Goal: Task Accomplishment & Management: Manage account settings

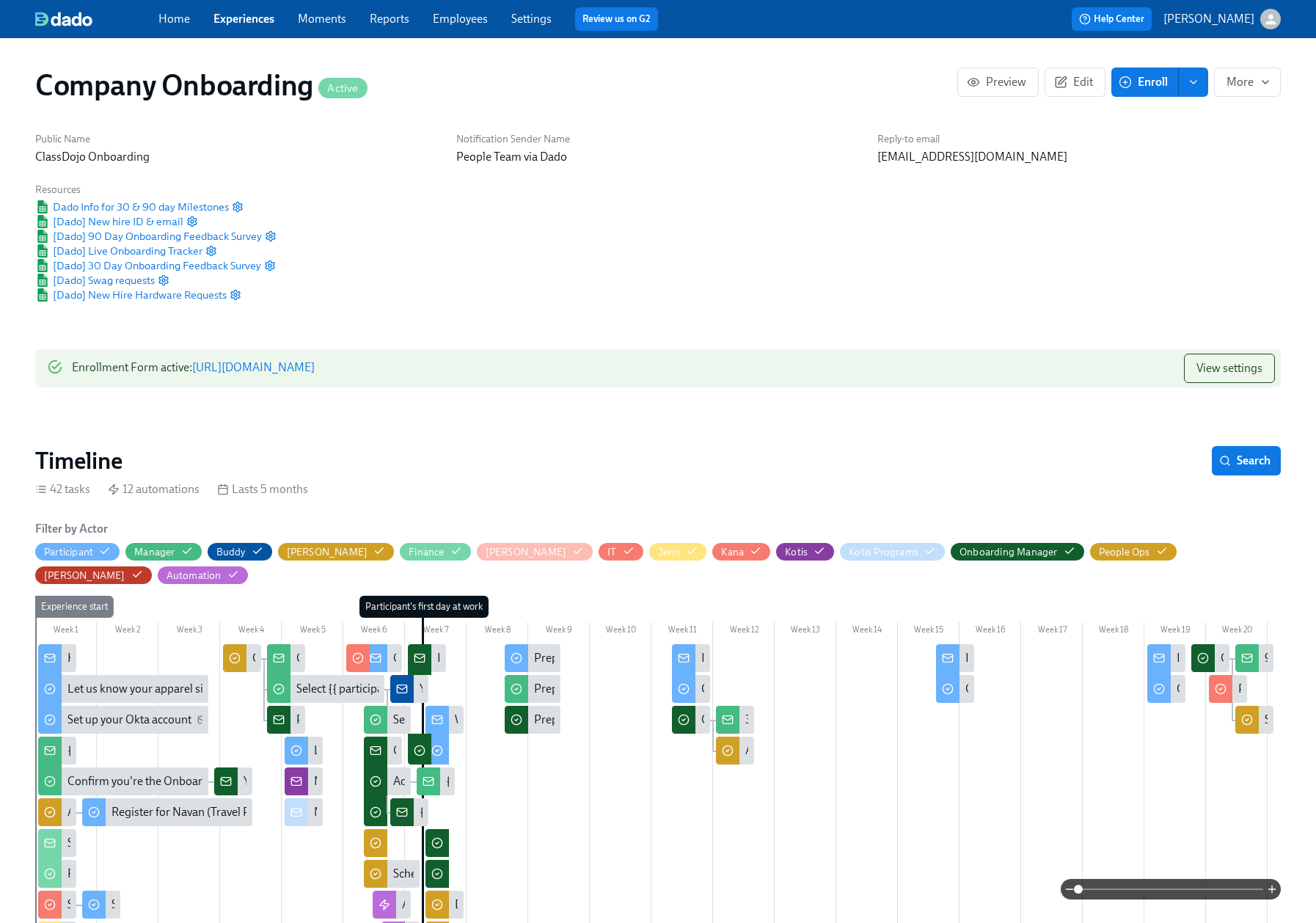
scroll to position [0, 43464]
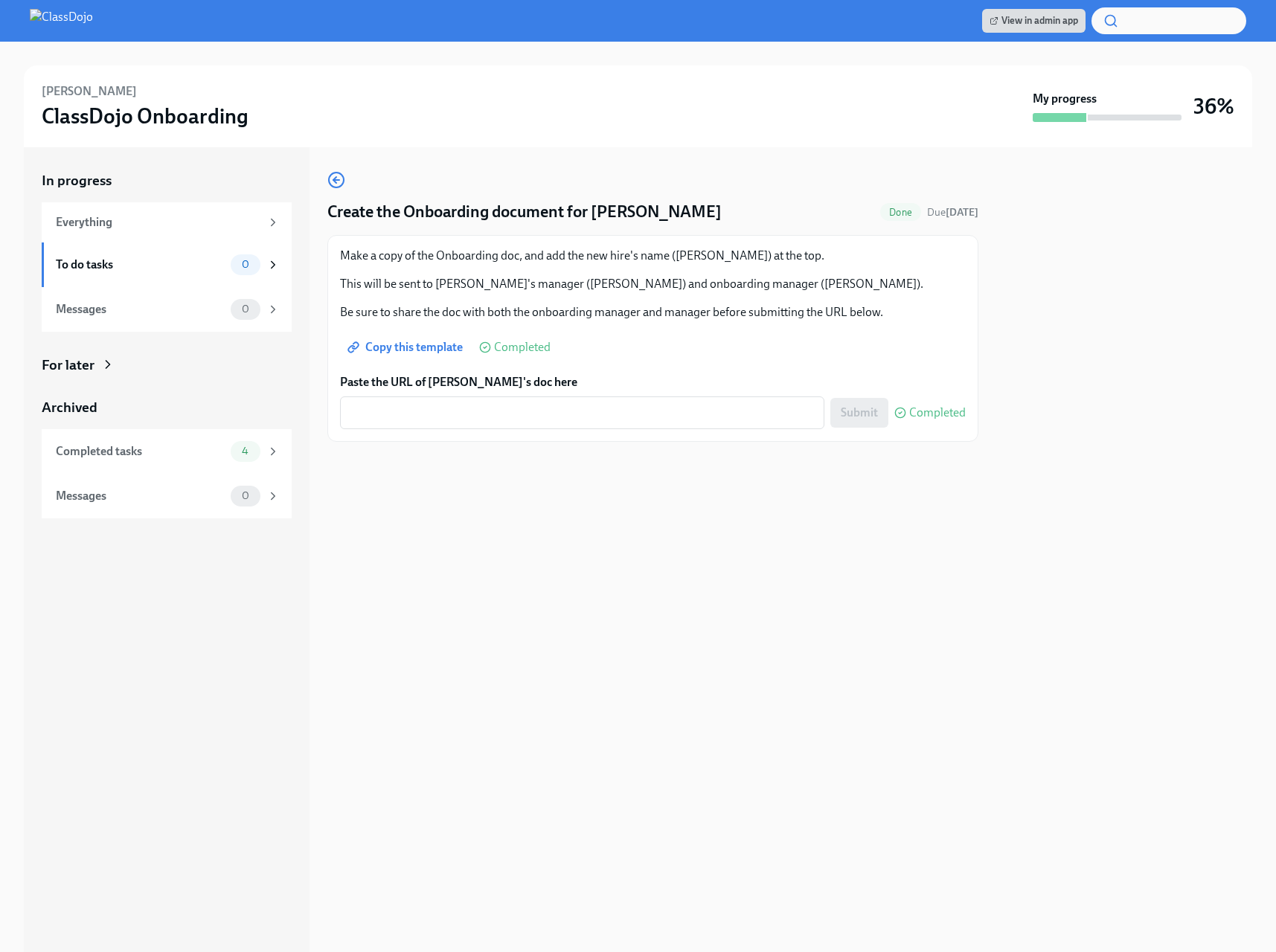
click at [67, 27] on img at bounding box center [61, 20] width 63 height 24
click at [93, 24] on img at bounding box center [61, 20] width 63 height 24
click at [46, 27] on img at bounding box center [61, 20] width 63 height 24
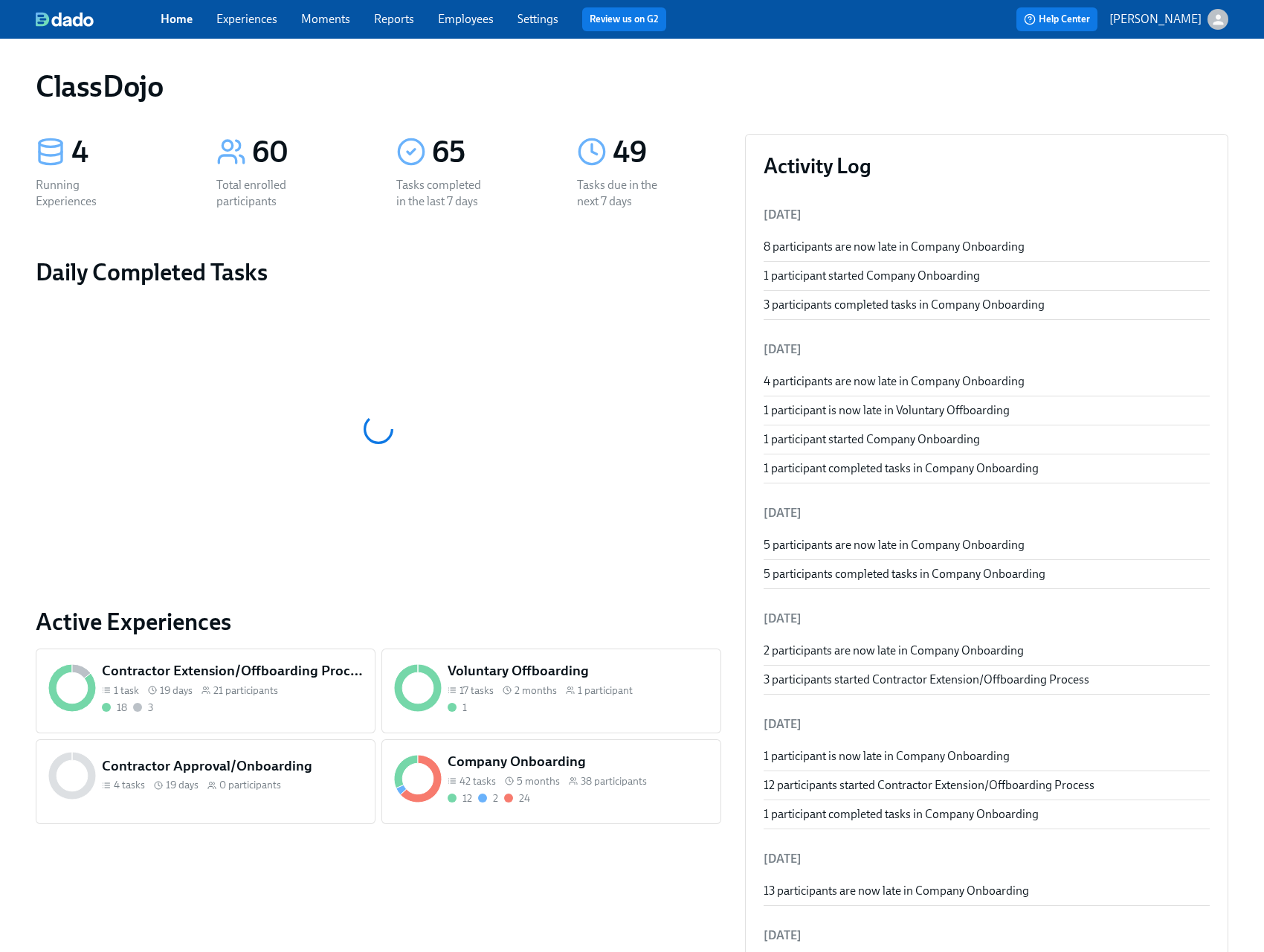
click at [604, 794] on div "12 2 24" at bounding box center [578, 798] width 261 height 14
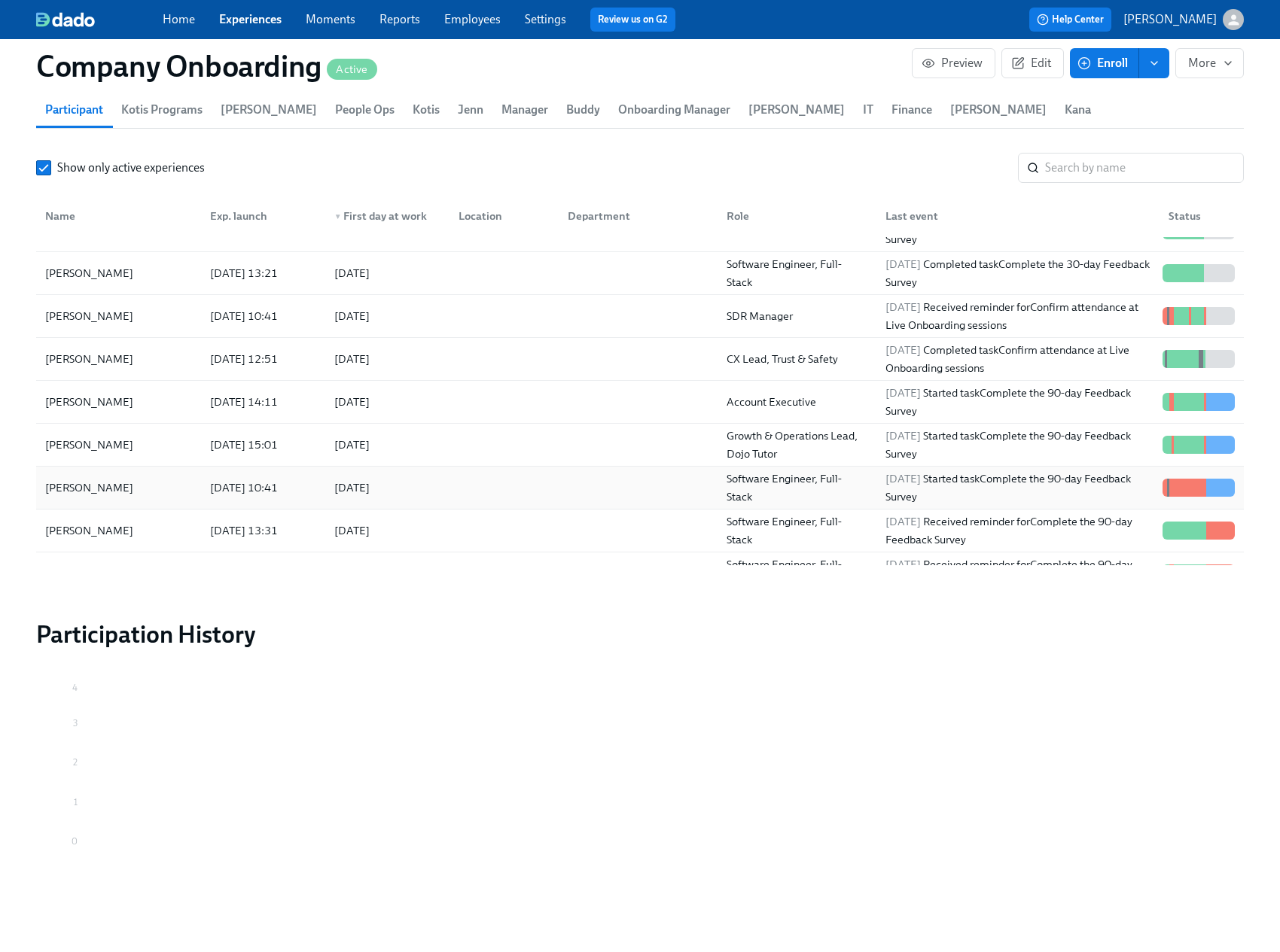
scroll to position [753, 0]
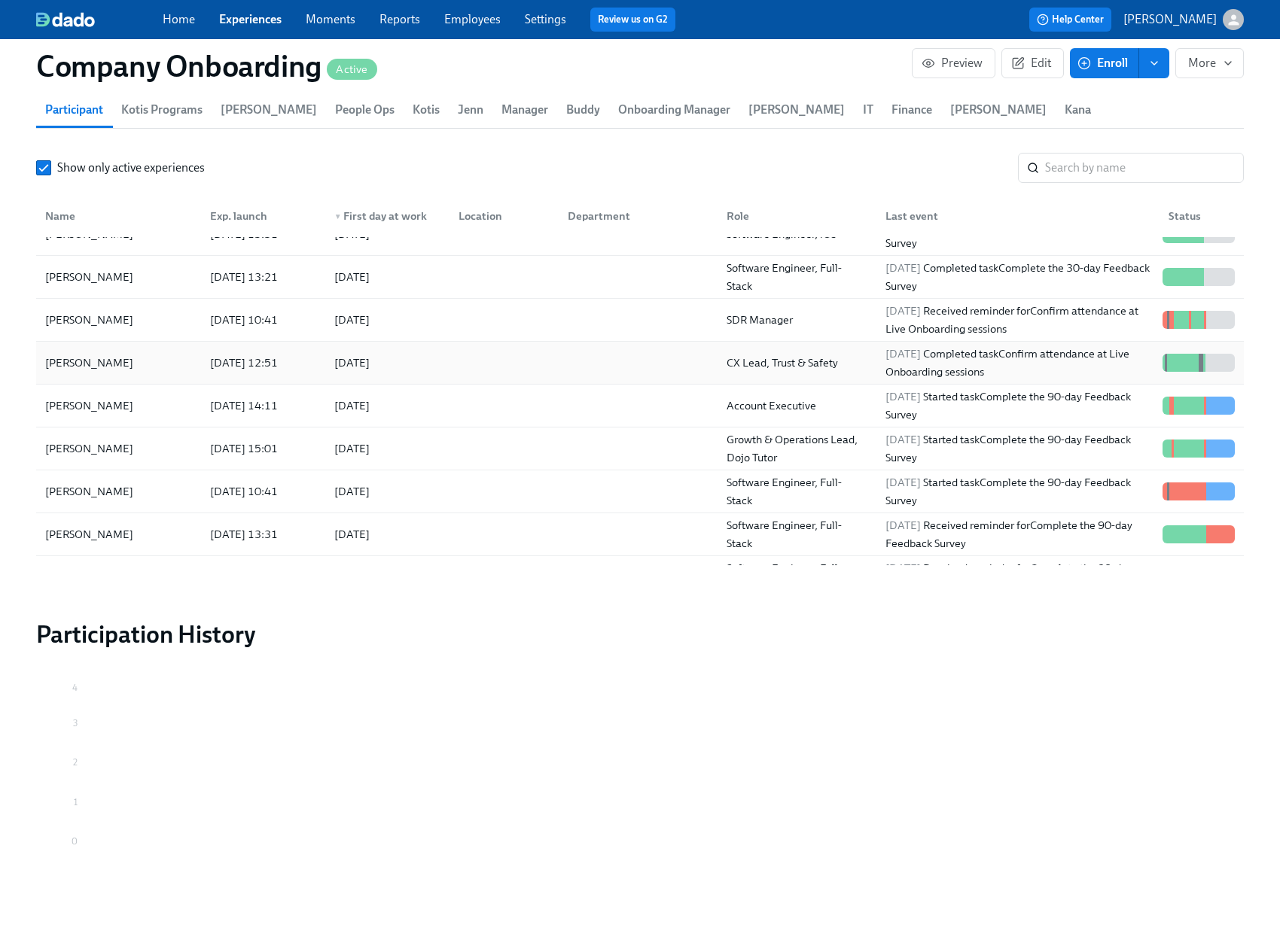
click at [127, 375] on div "[PERSON_NAME]" at bounding box center [118, 363] width 158 height 30
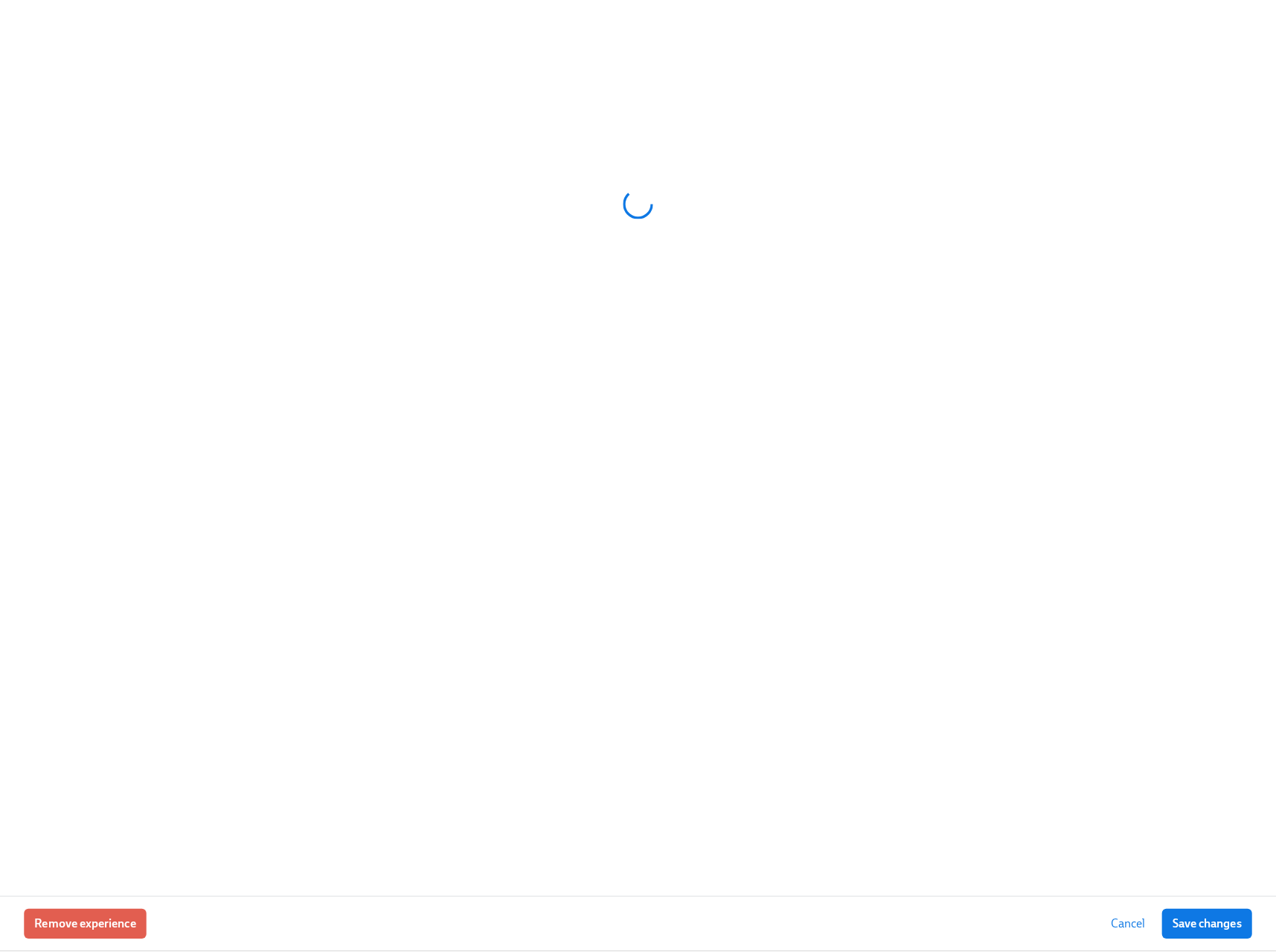
scroll to position [1821, 0]
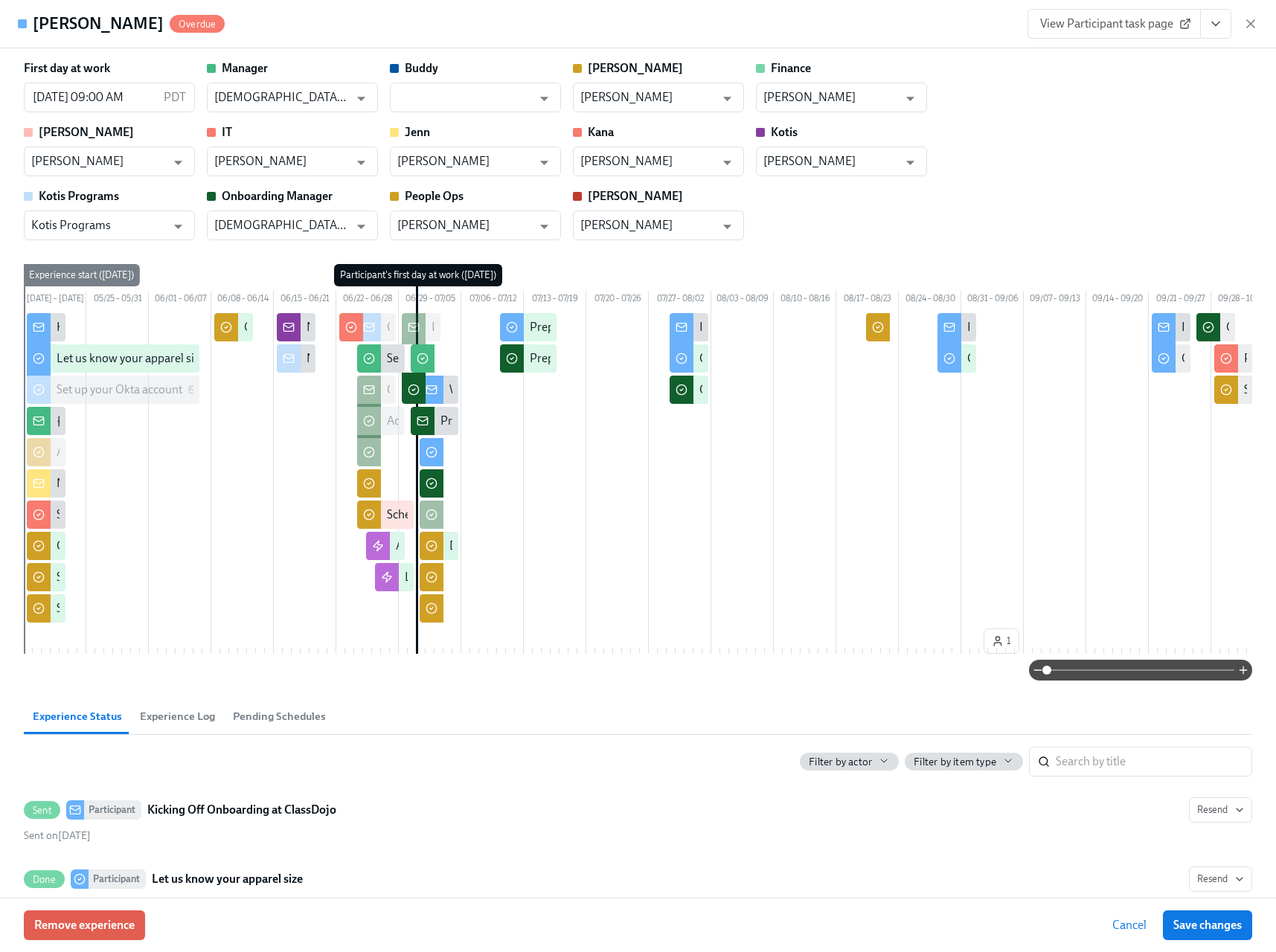
click at [1218, 29] on icon "View task page" at bounding box center [1215, 24] width 15 height 15
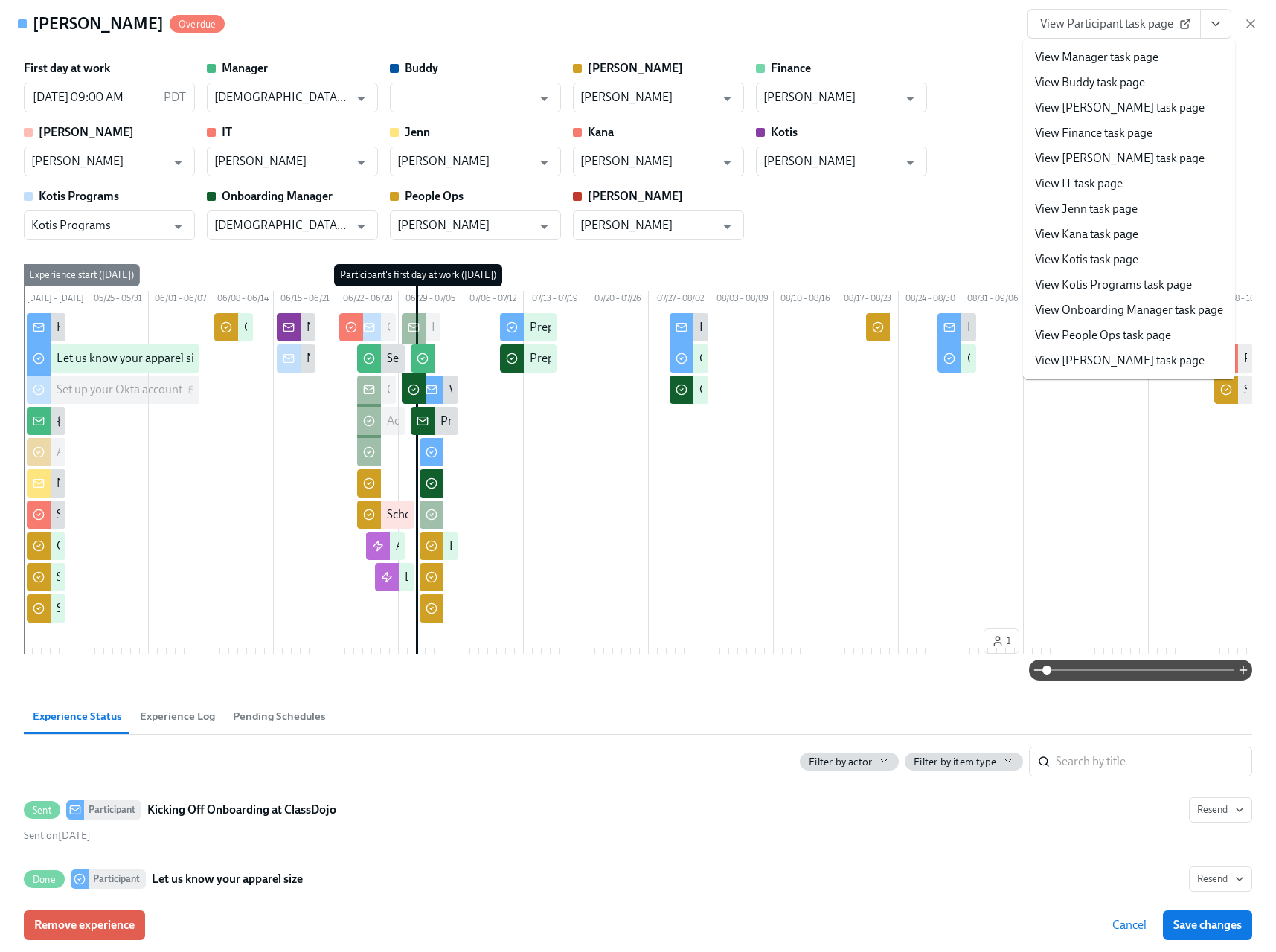
click at [1070, 335] on link "View People Ops task page" at bounding box center [1103, 335] width 136 height 17
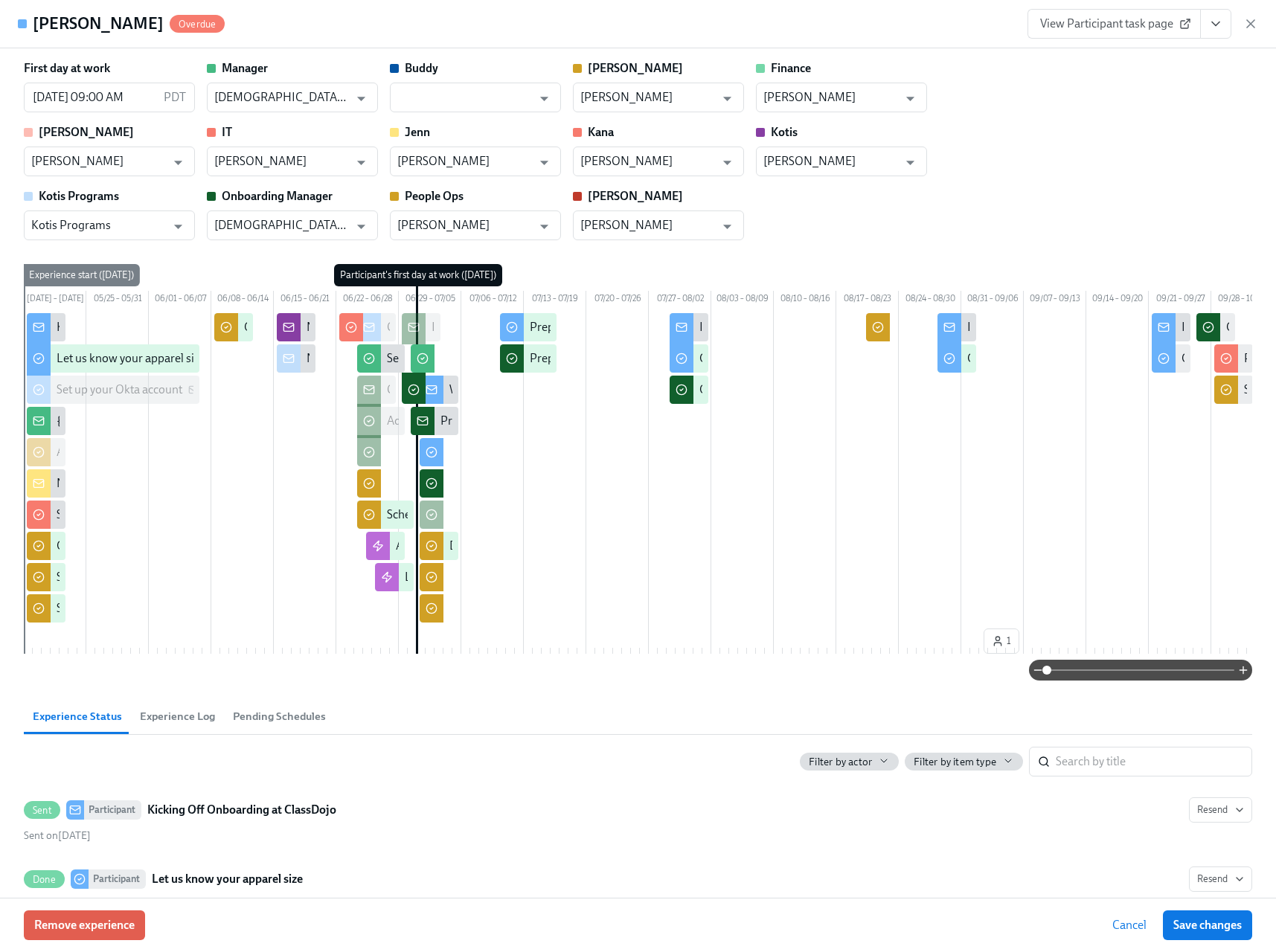
scroll to position [0, 44159]
click at [1246, 24] on icon "button" at bounding box center [1250, 24] width 15 height 15
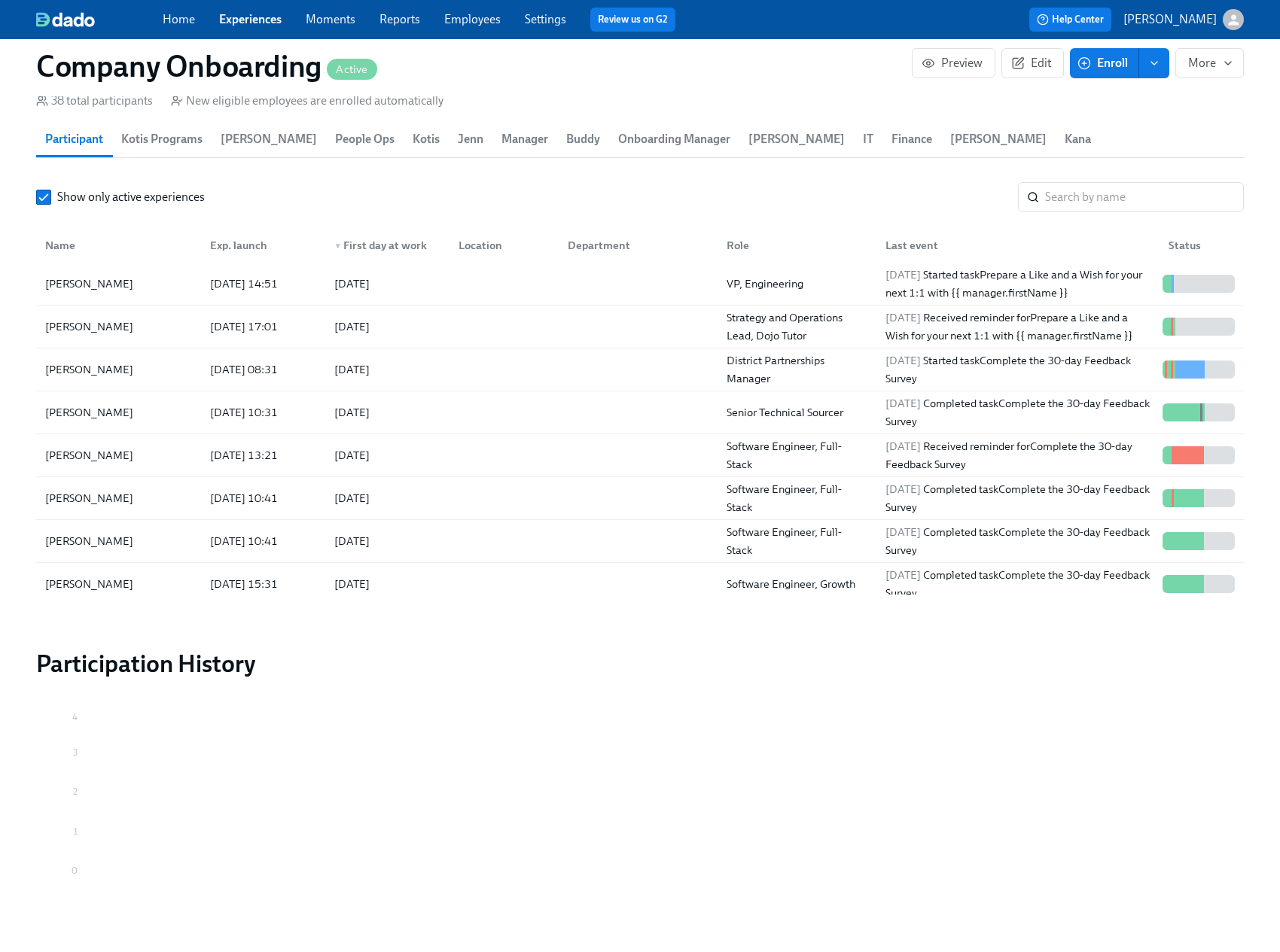
scroll to position [420, 0]
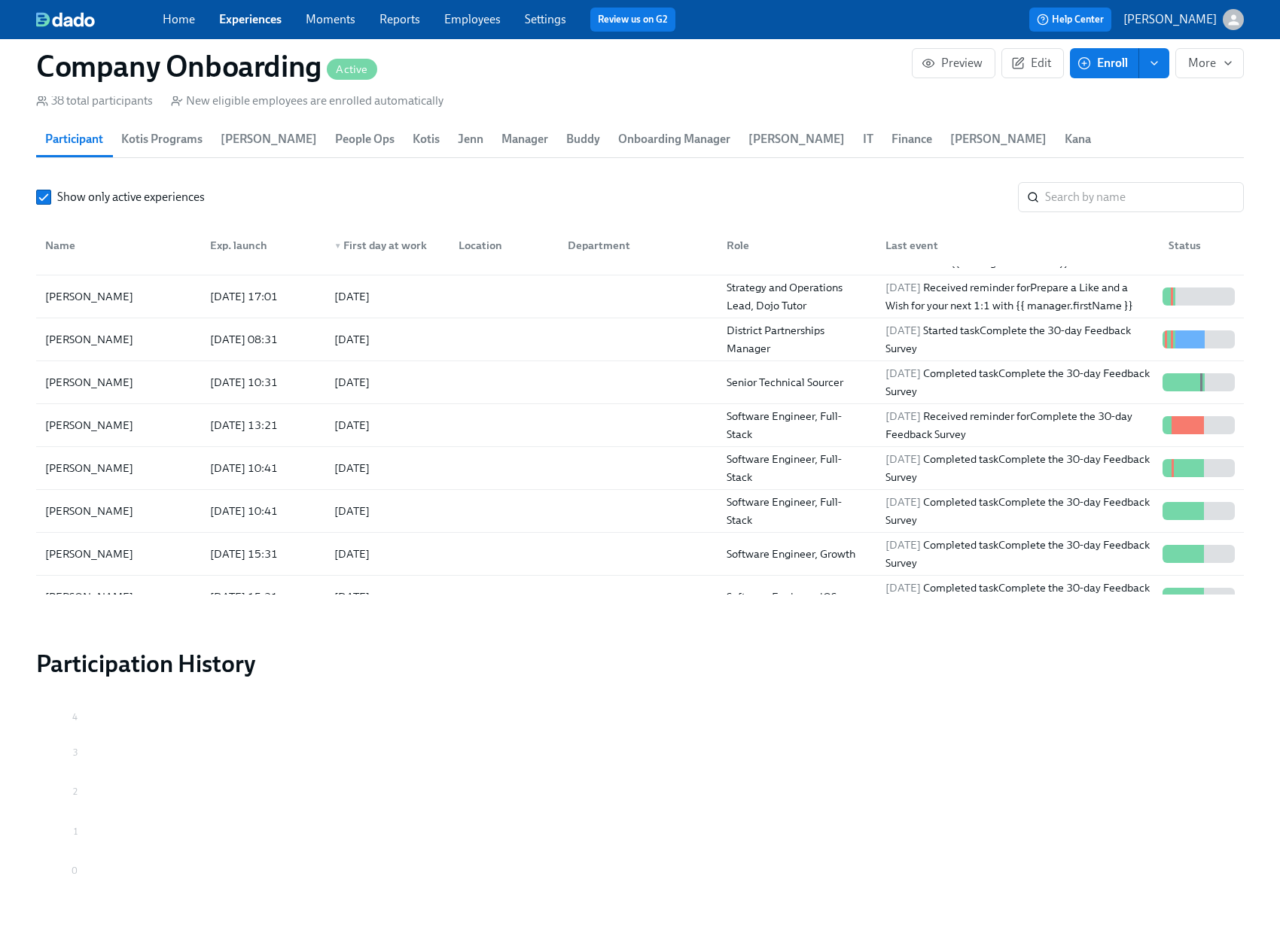
click at [853, 58] on div "Company Onboarding Active" at bounding box center [474, 65] width 875 height 36
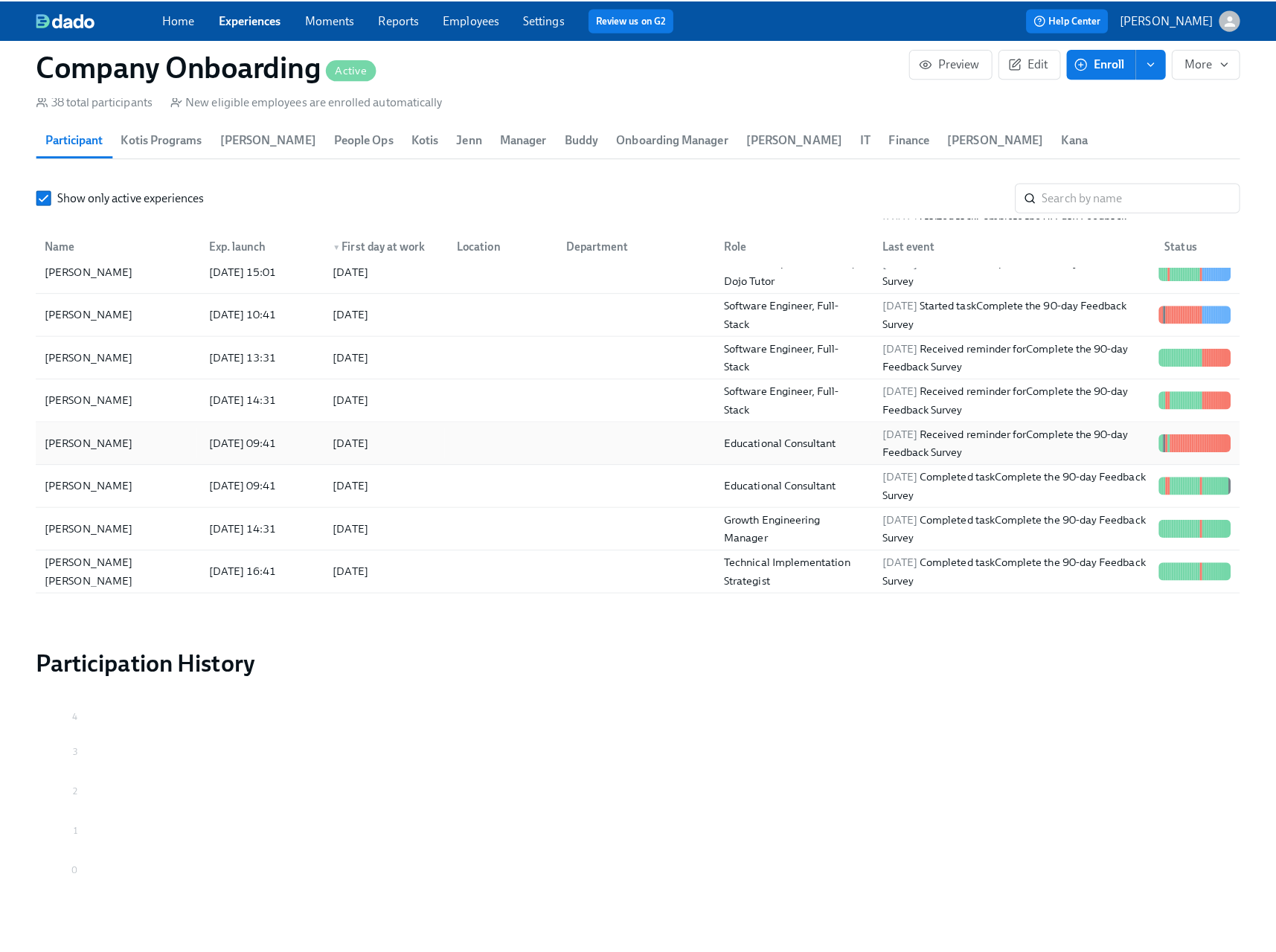
scroll to position [948, 0]
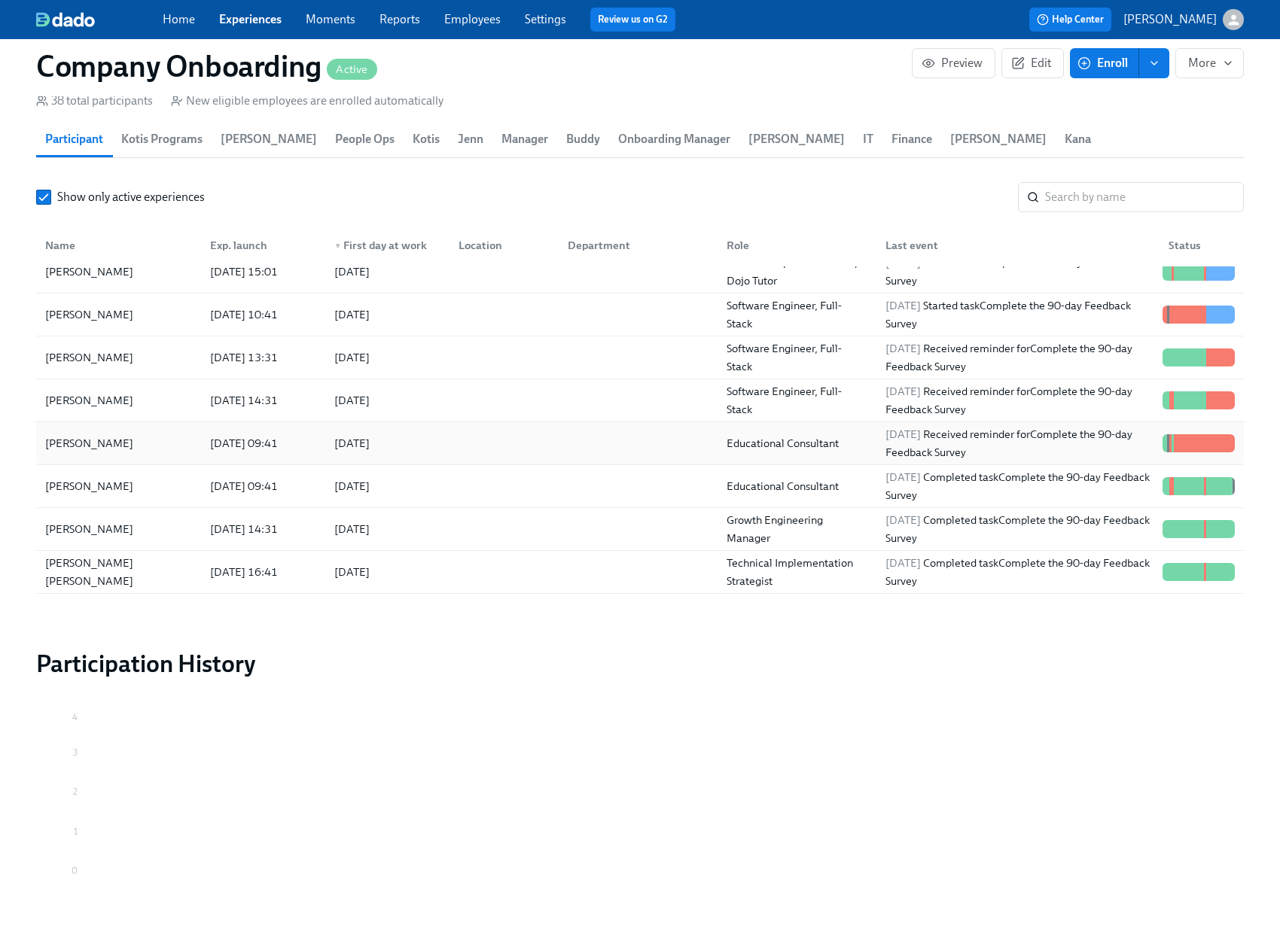
click at [1040, 451] on div "2025/09/02 Received reminder for Complete the 90-day Feedback Survey" at bounding box center [1017, 443] width 277 height 36
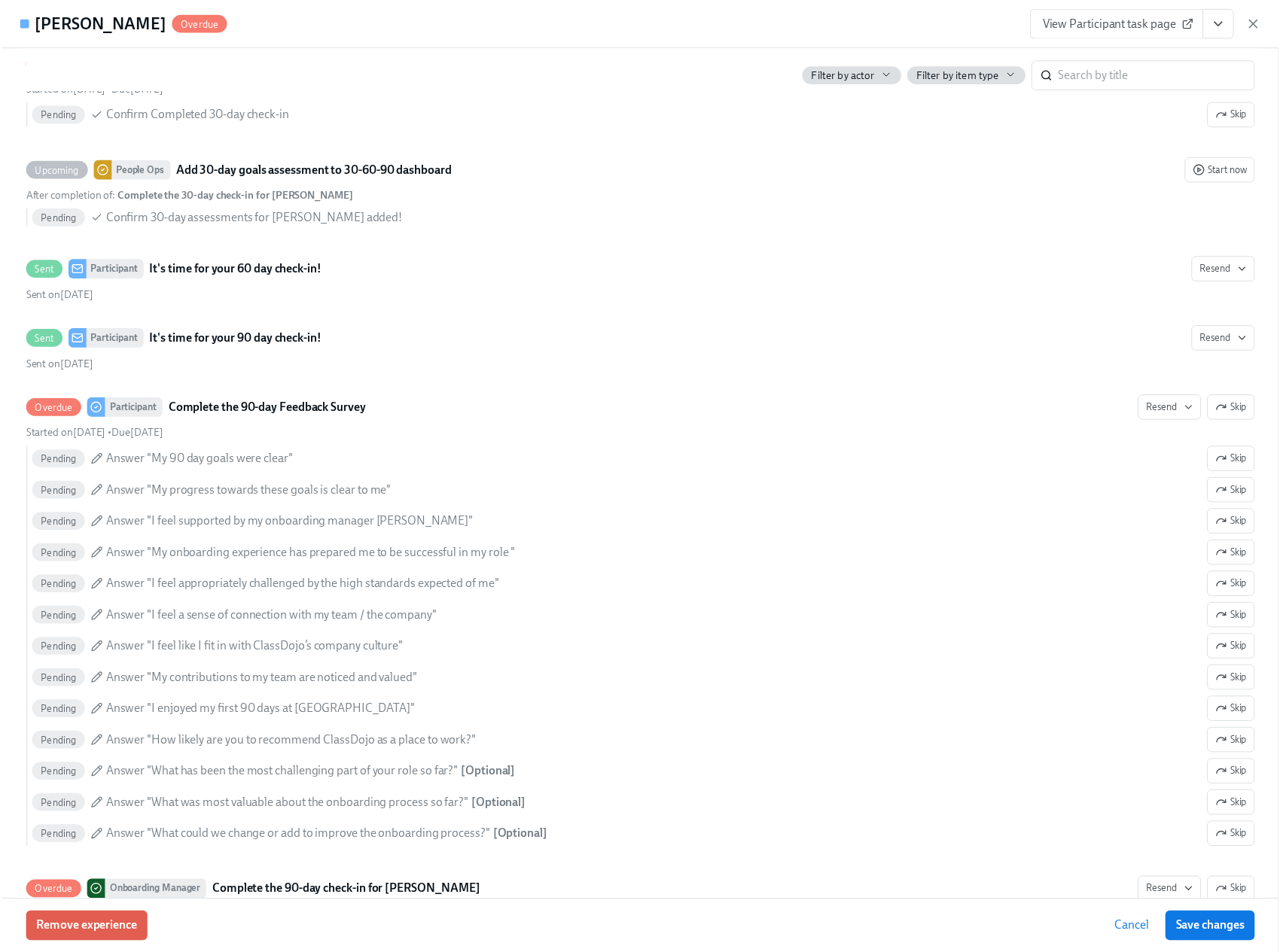
scroll to position [5891, 0]
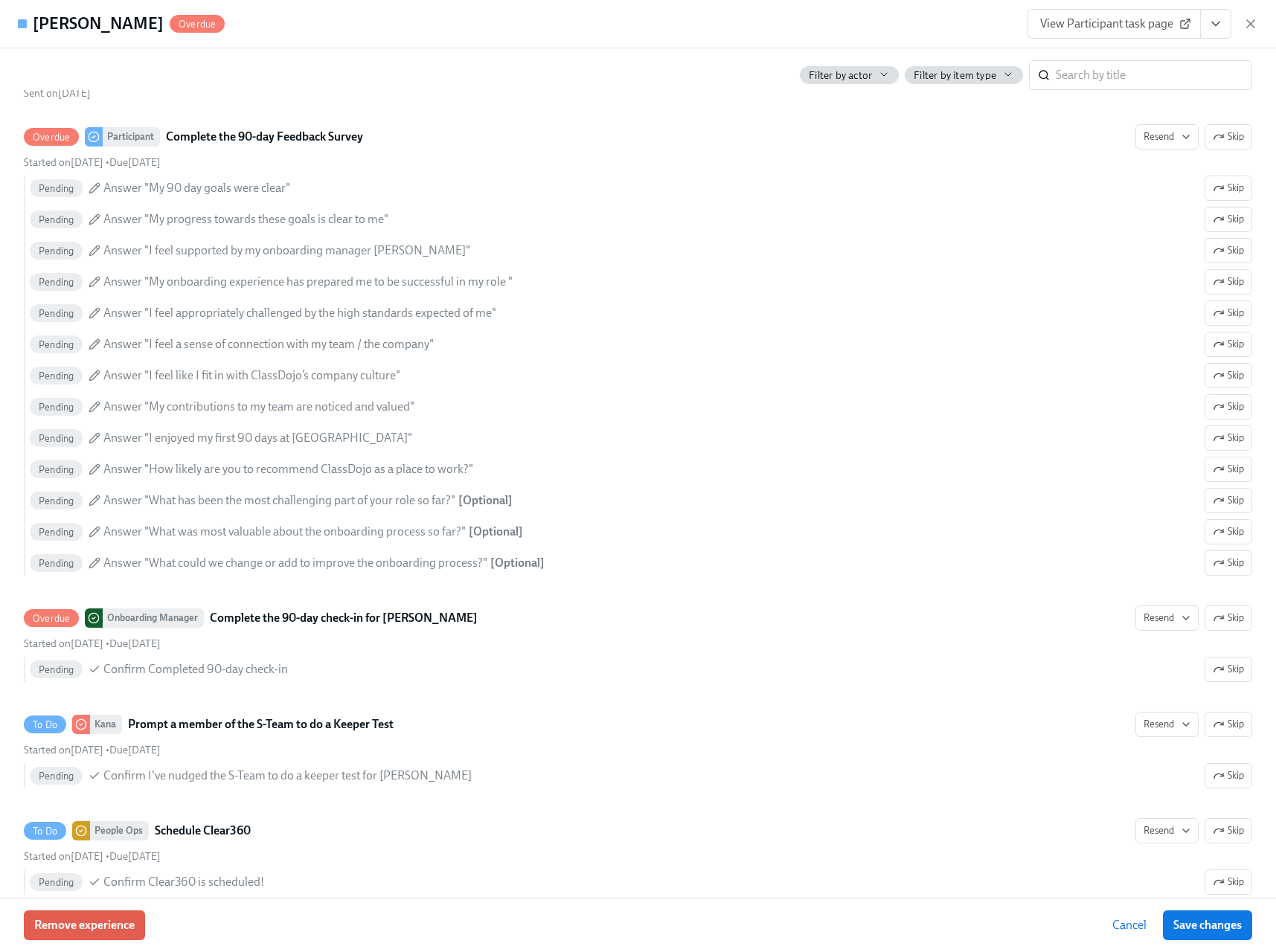
click at [1253, 26] on icon "button" at bounding box center [1250, 24] width 8 height 8
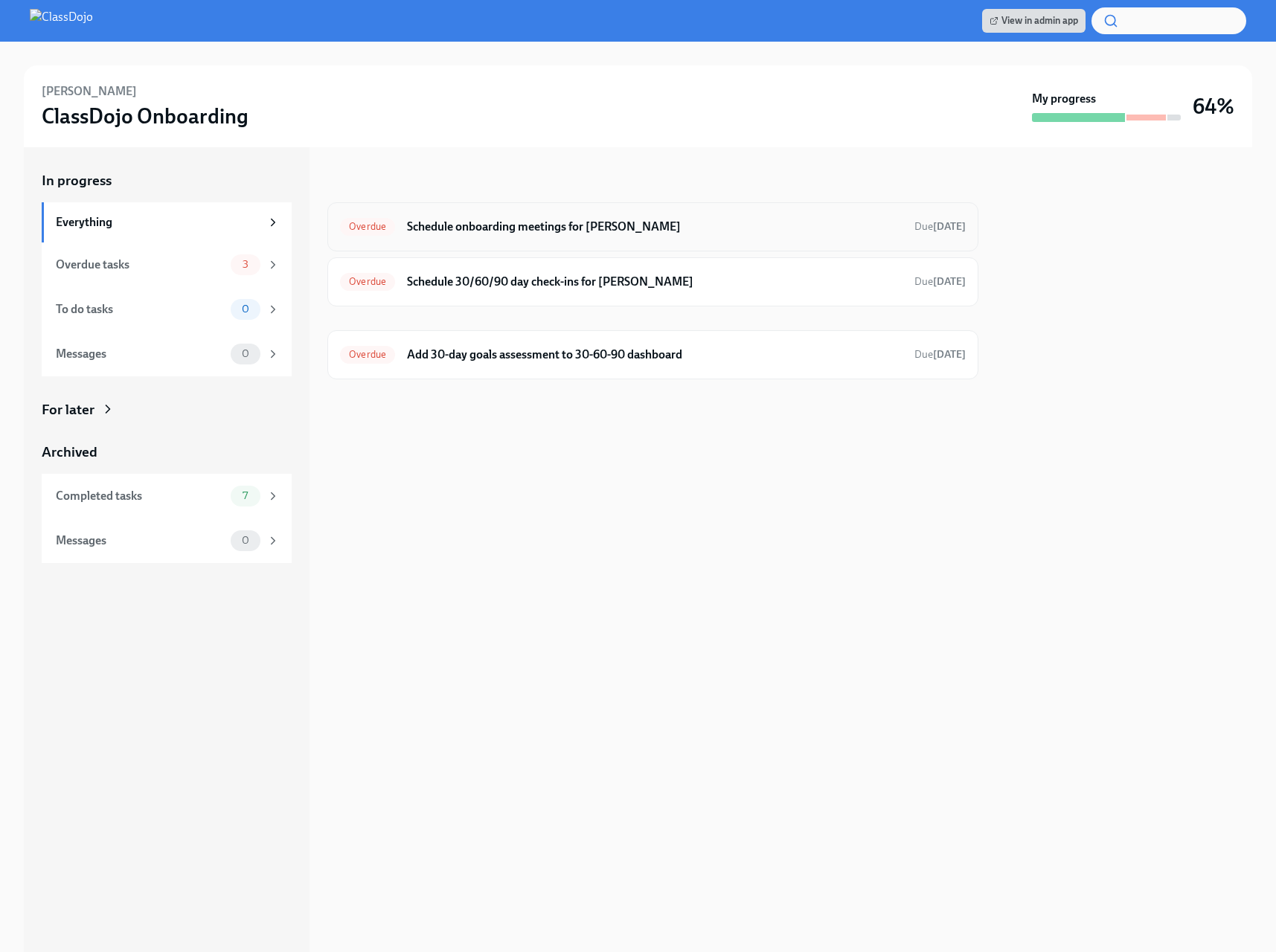
click at [574, 232] on h6 "Schedule onboarding meetings for [PERSON_NAME]" at bounding box center [654, 226] width 495 height 17
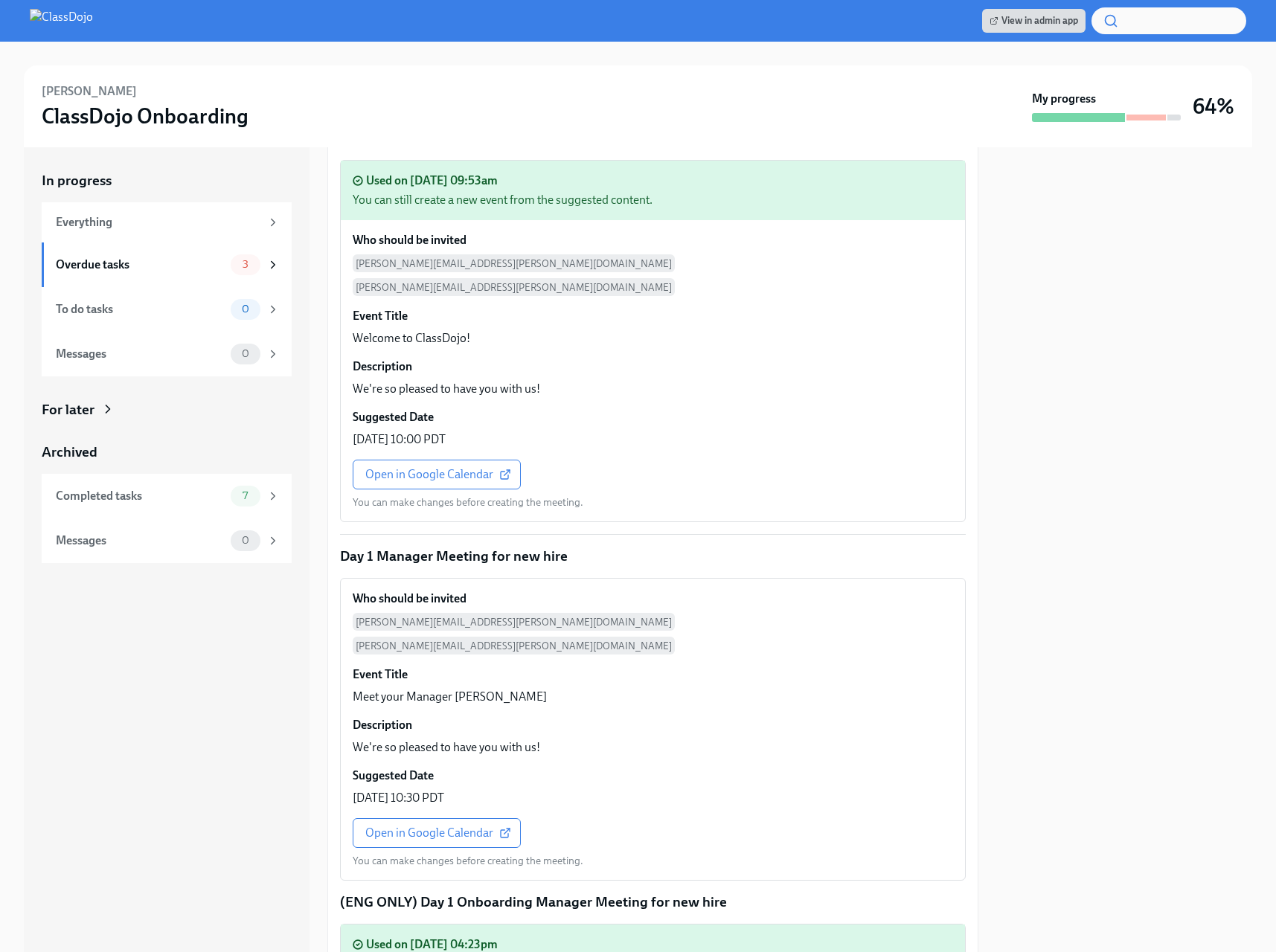
scroll to position [689, 0]
click at [394, 823] on span "Open in Google Calendar" at bounding box center [436, 830] width 143 height 15
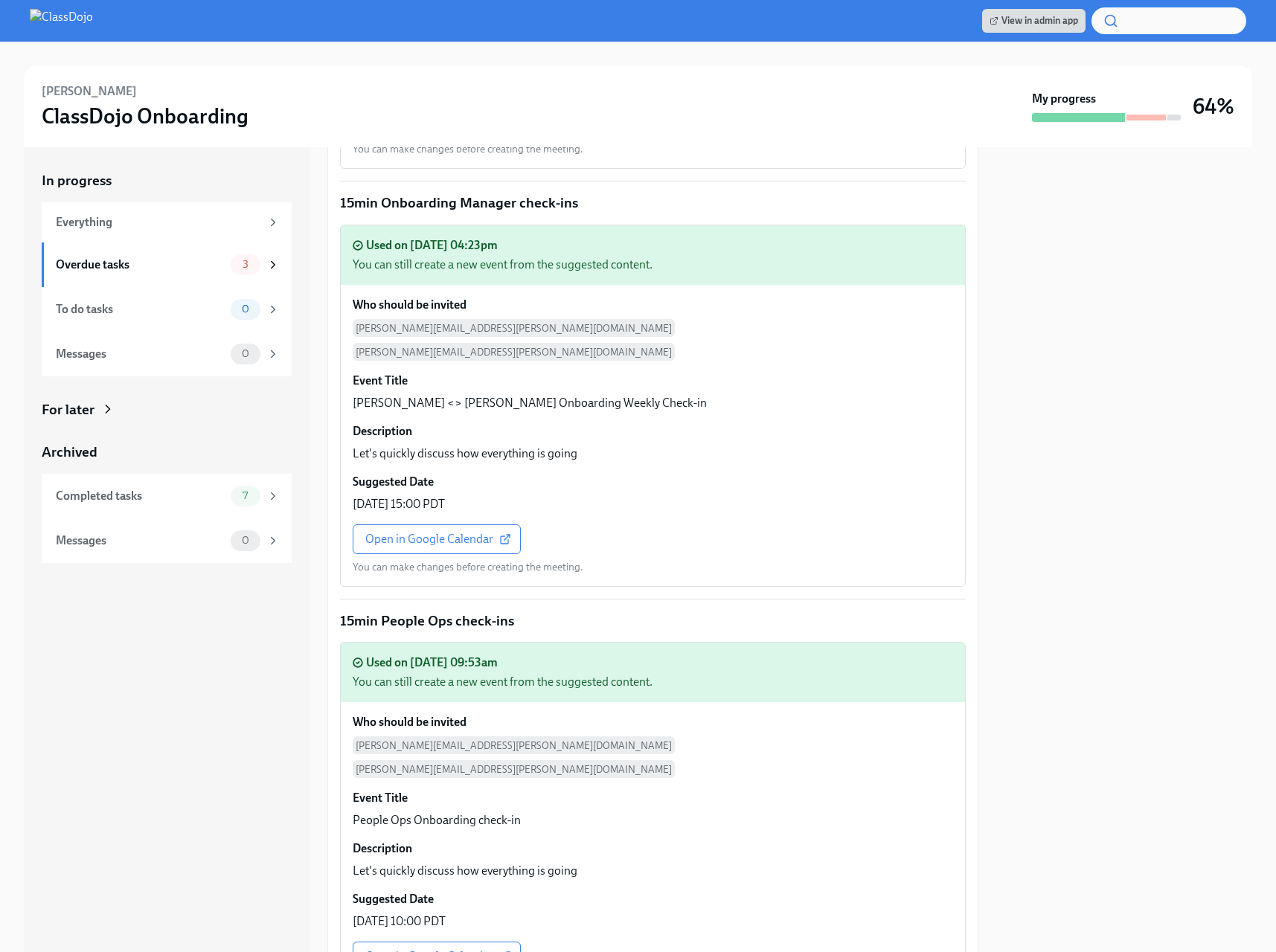
scroll to position [2214, 0]
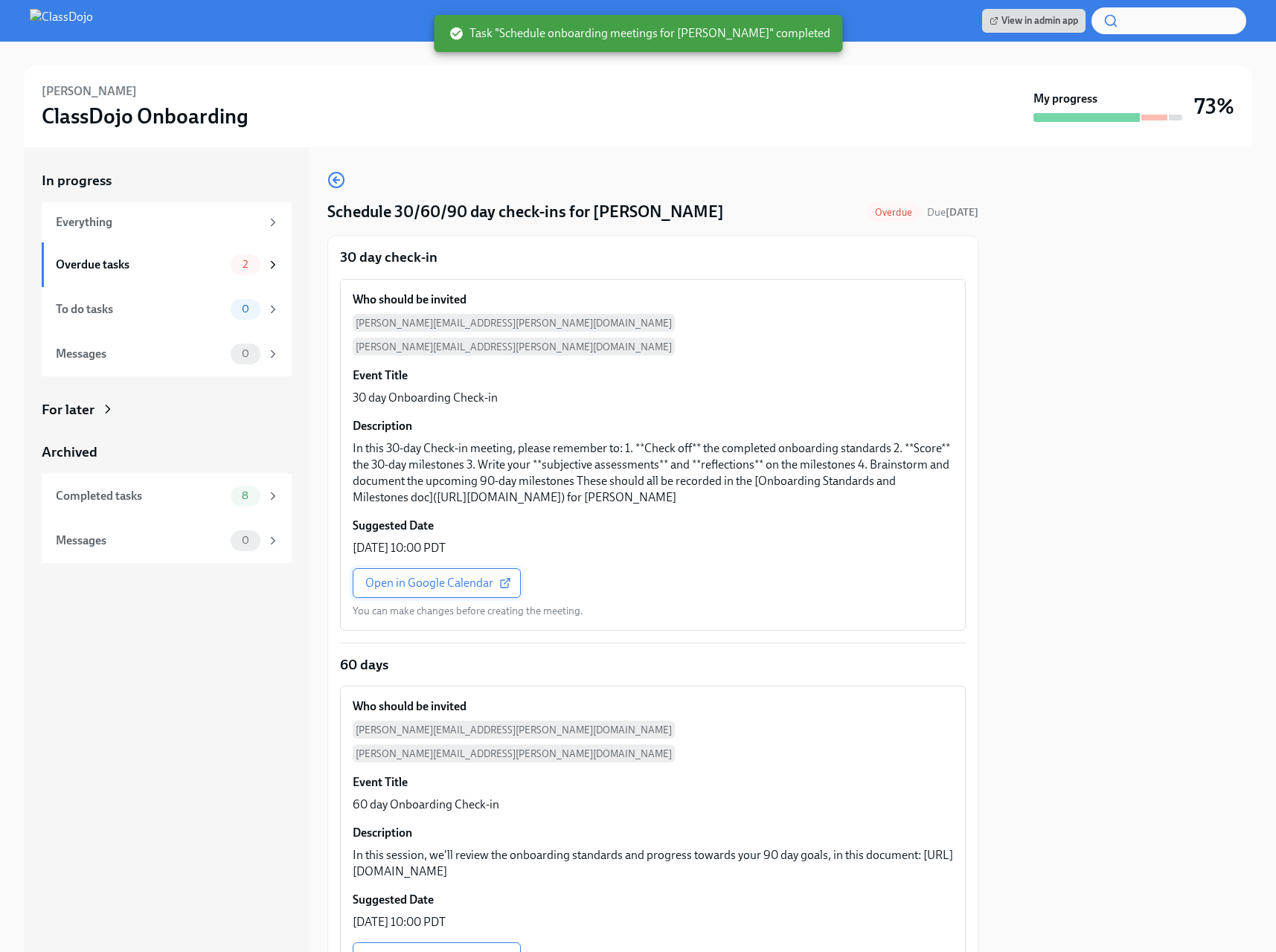
click at [386, 590] on span "Open in Google Calendar" at bounding box center [436, 582] width 143 height 15
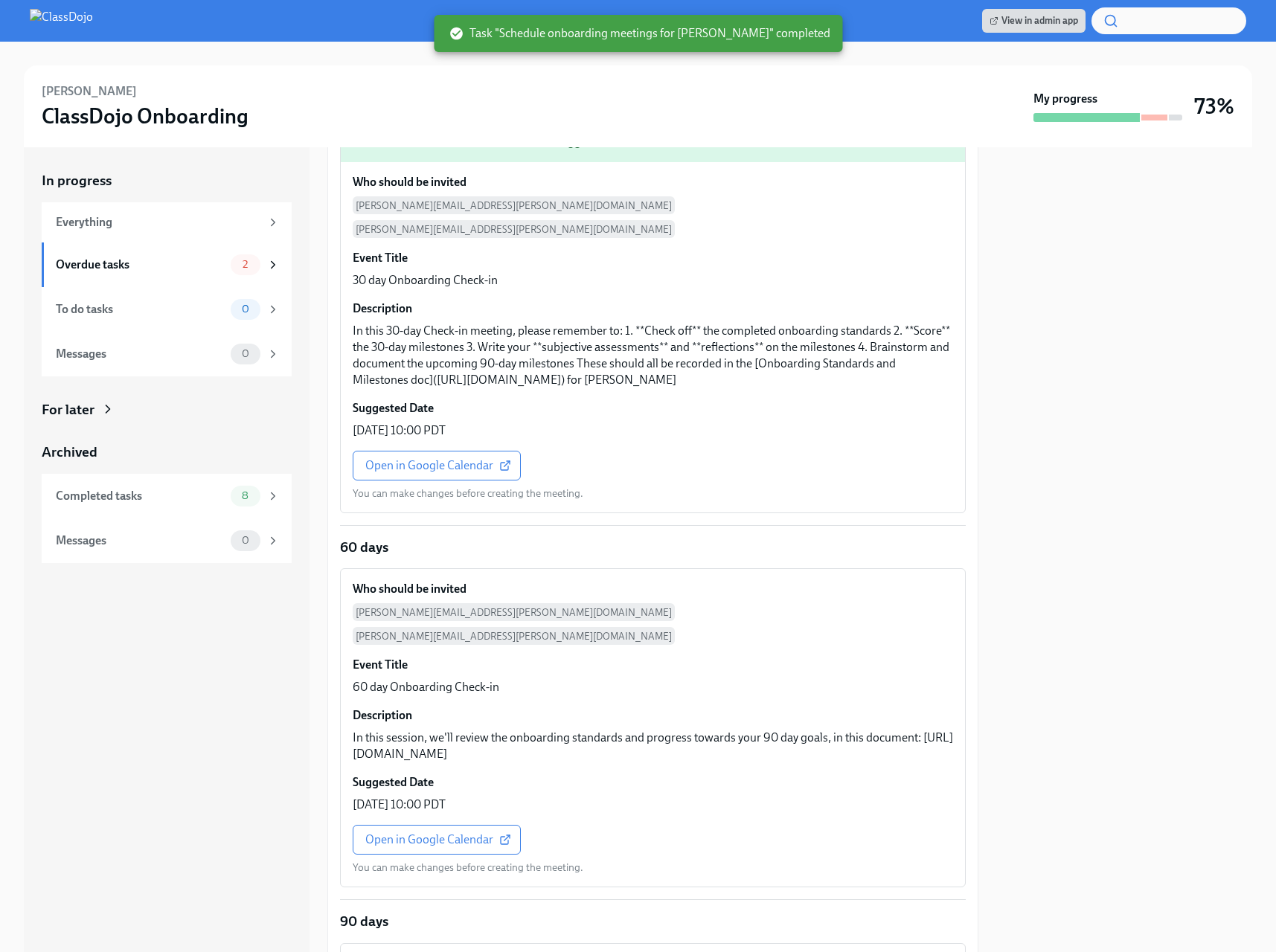
scroll to position [310, 0]
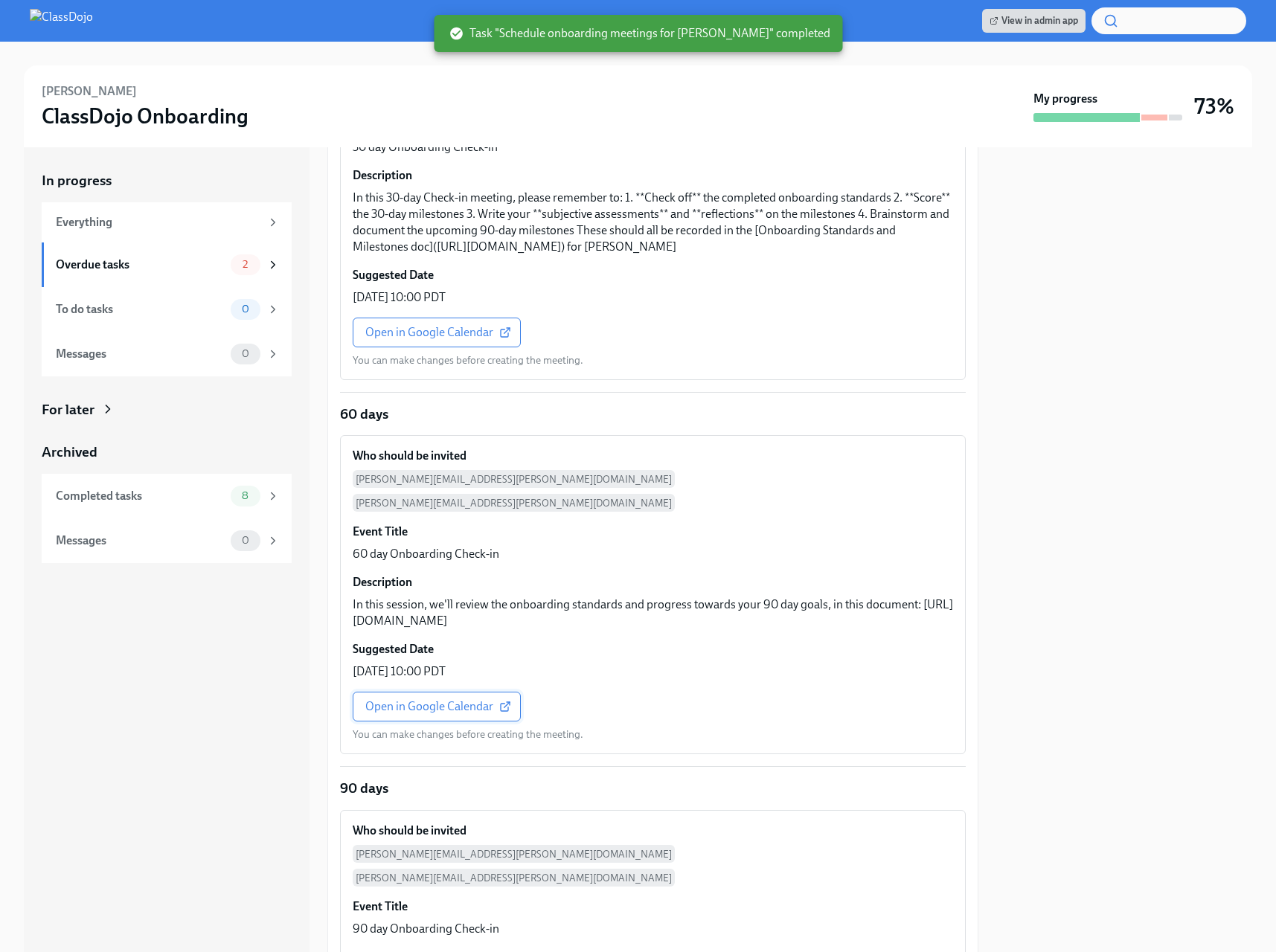
click at [407, 698] on span "Open in Google Calendar" at bounding box center [436, 705] width 143 height 15
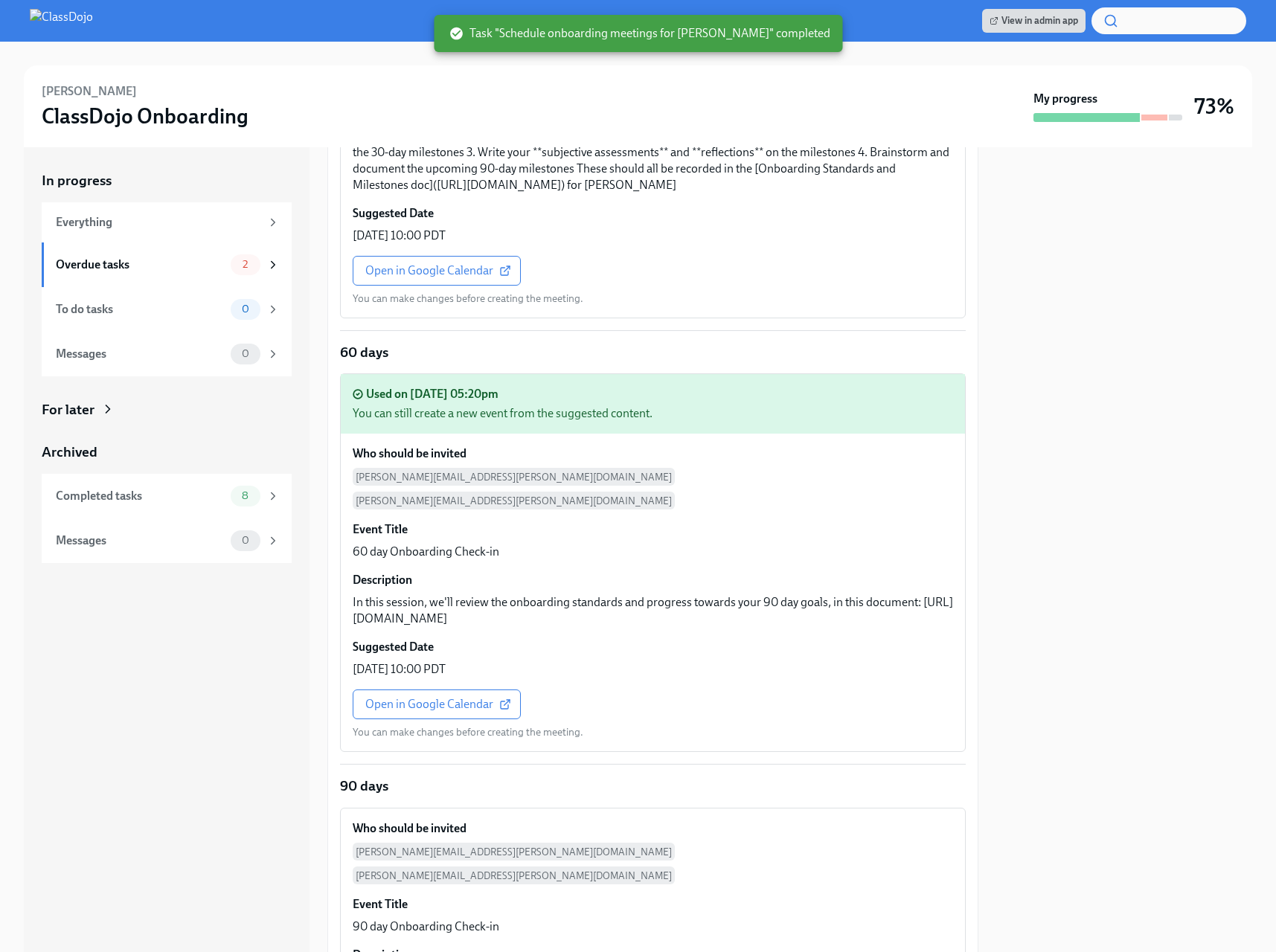
scroll to position [609, 0]
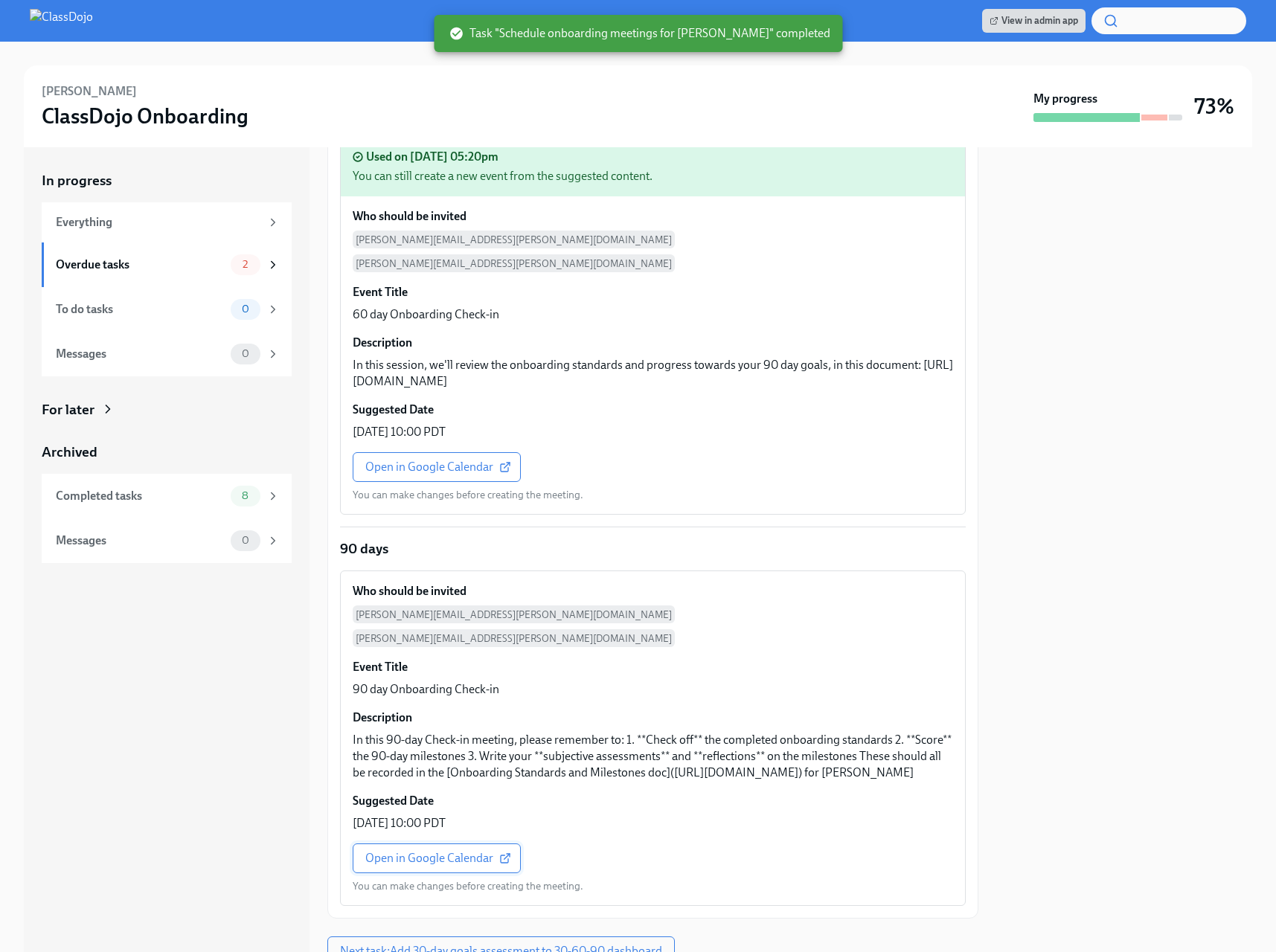
click at [415, 851] on span "Open in Google Calendar" at bounding box center [436, 858] width 143 height 15
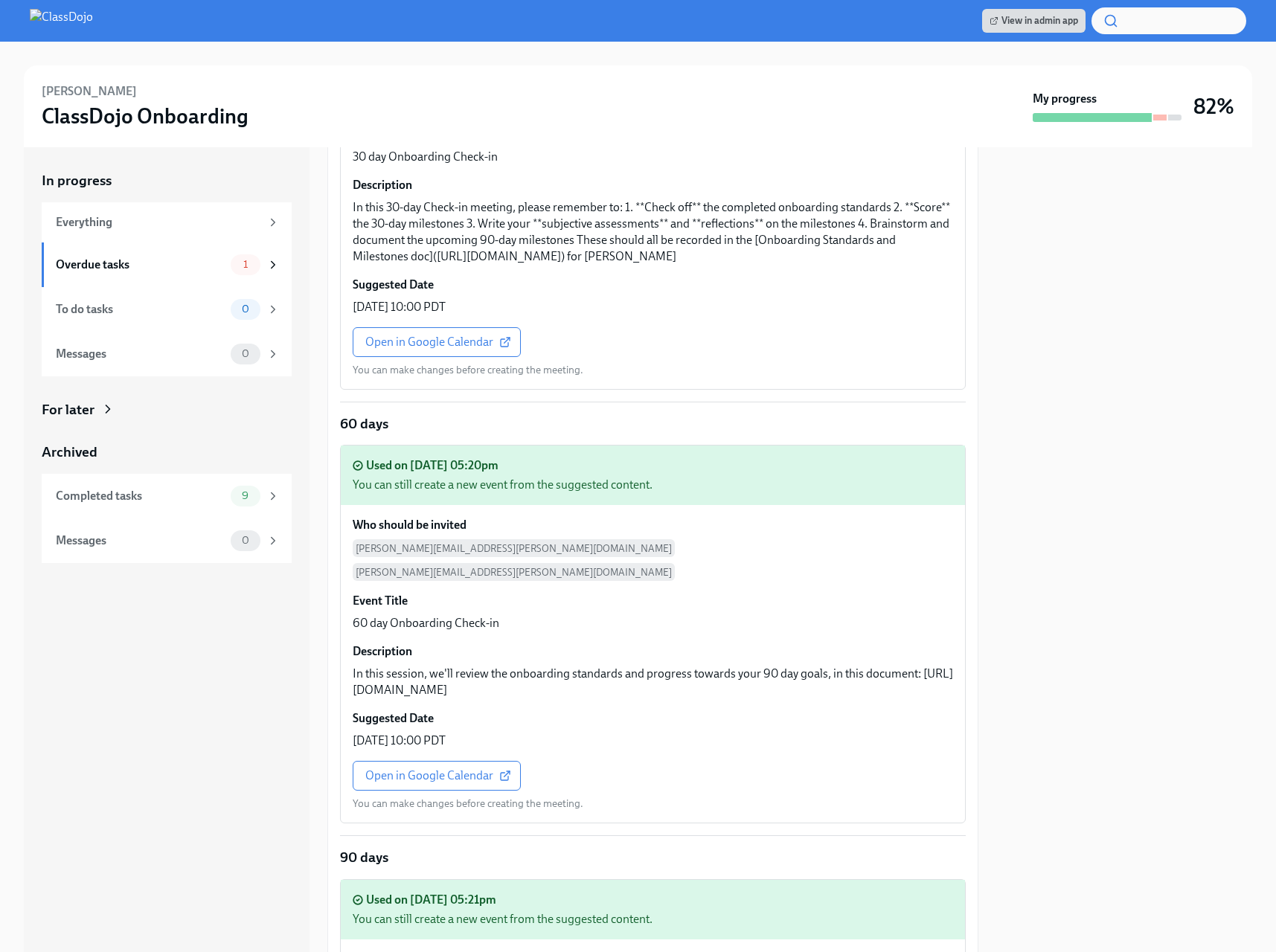
scroll to position [724, 0]
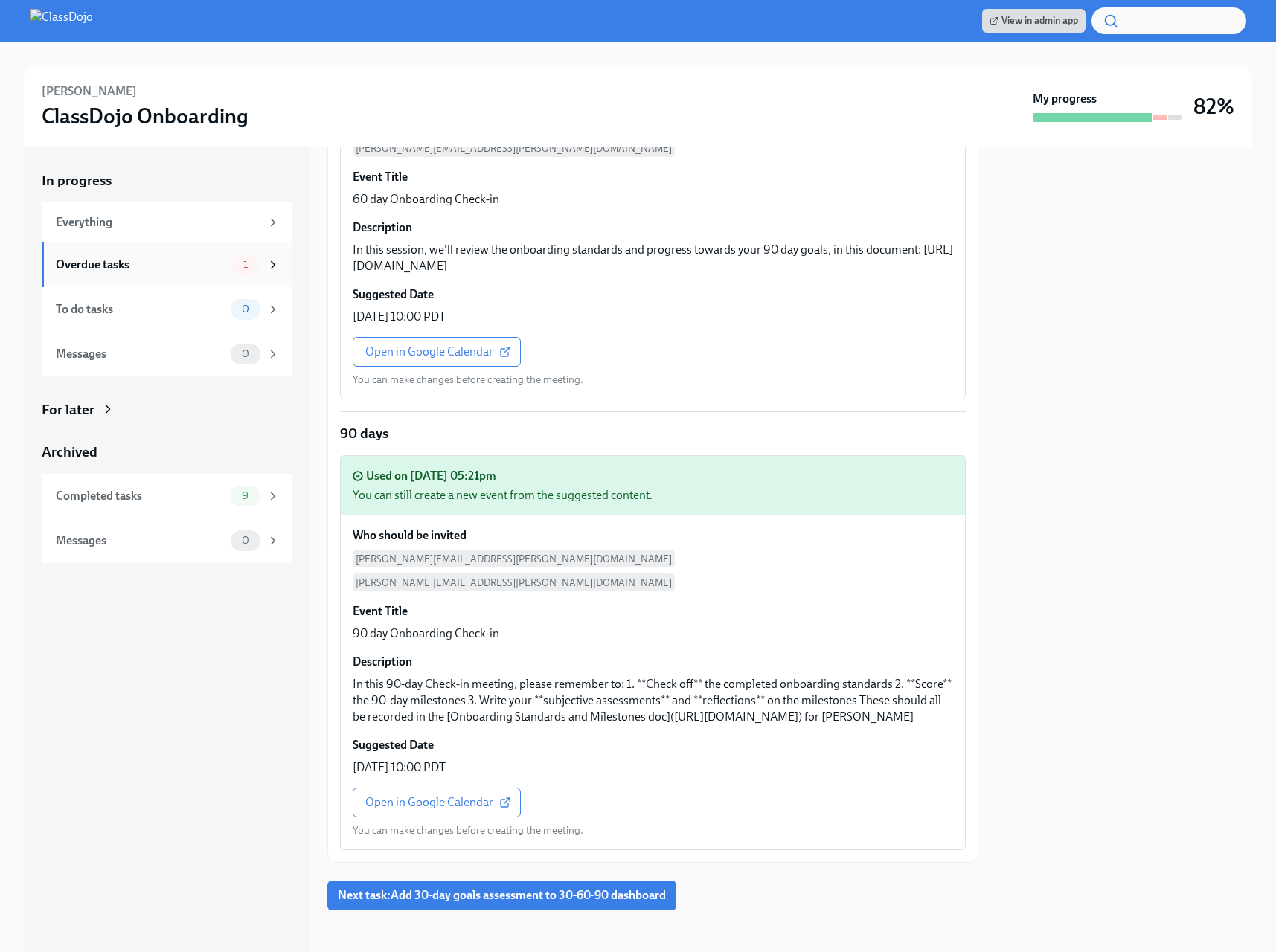
click at [137, 263] on div "Overdue tasks" at bounding box center [140, 264] width 169 height 17
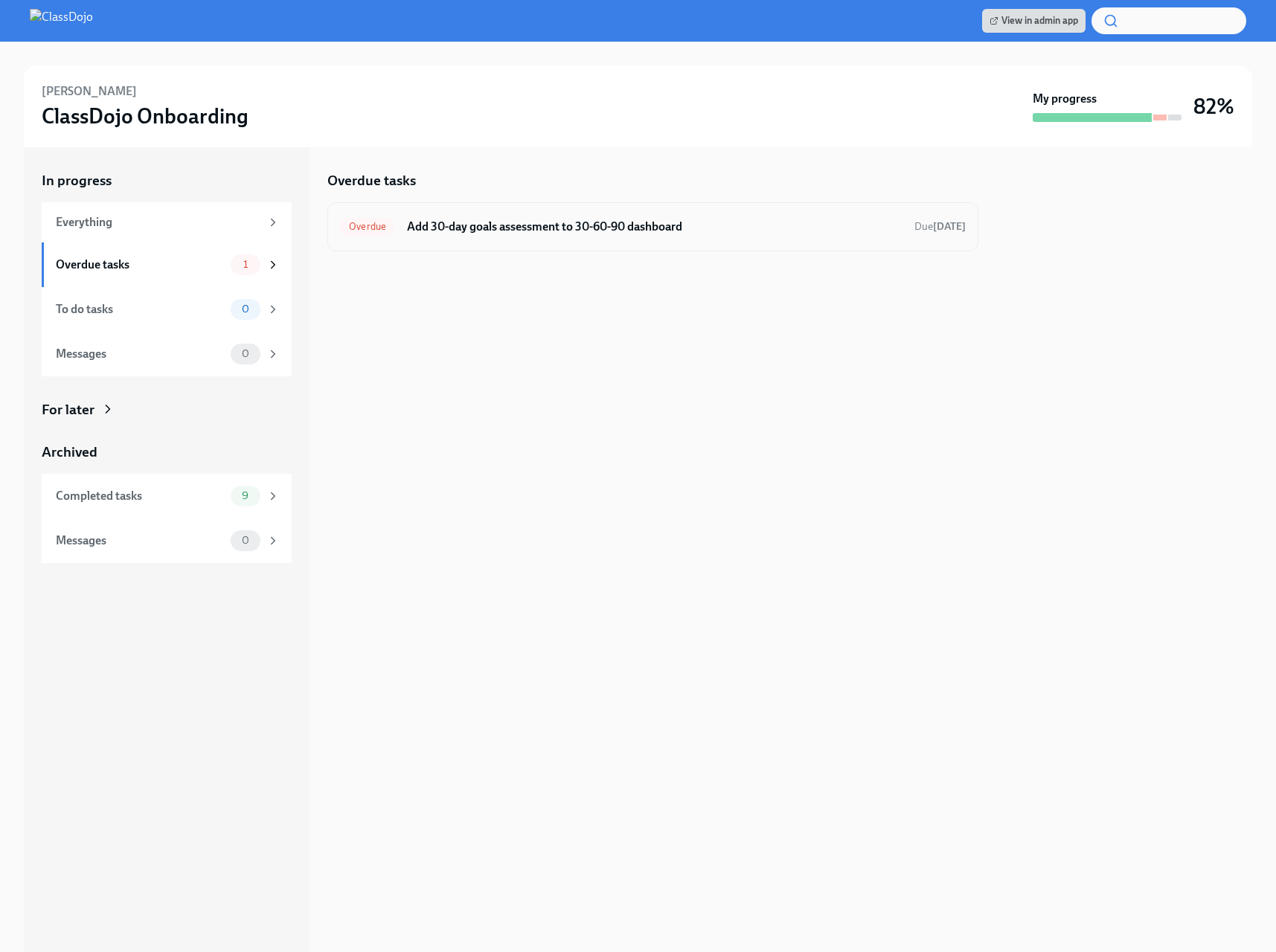
click at [624, 233] on h6 "Add 30-day goals assessment to 30-60-90 dashboard" at bounding box center [654, 226] width 495 height 17
